Goal: Task Accomplishment & Management: Manage account settings

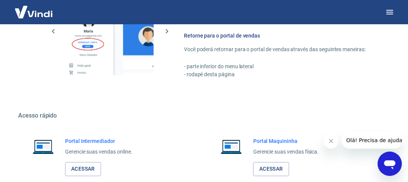
scroll to position [423, 0]
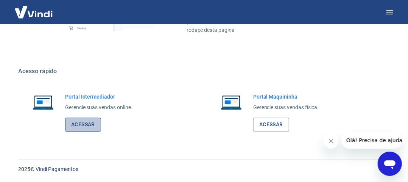
click at [92, 122] on link "Acessar" at bounding box center [83, 125] width 36 height 14
